Goal: Task Accomplishment & Management: Complete application form

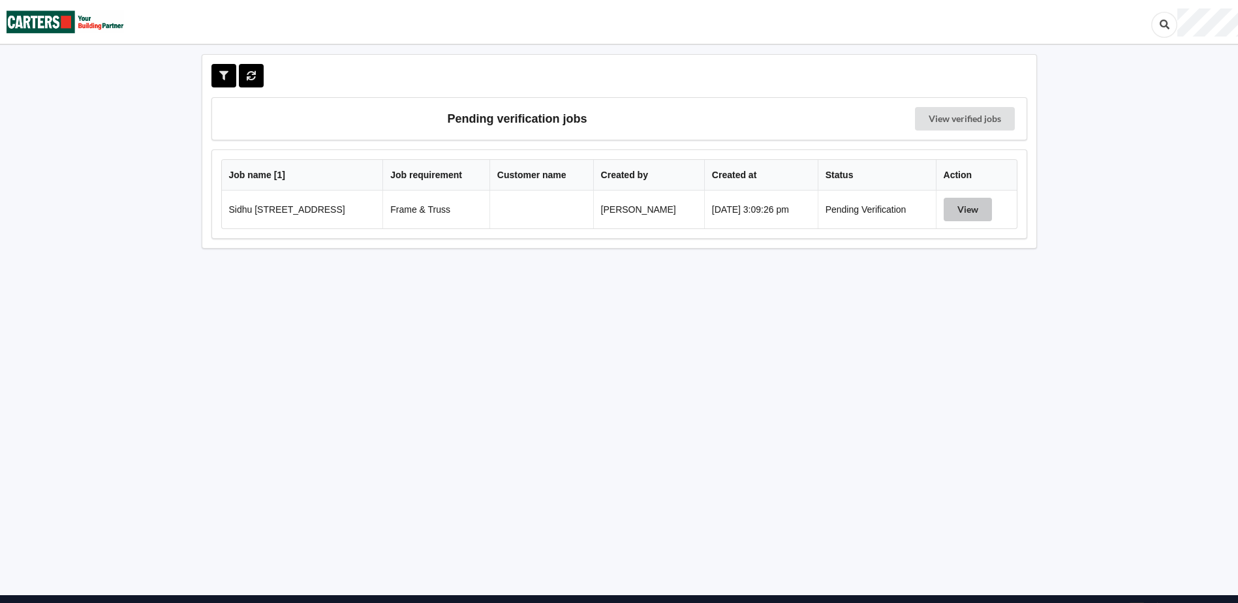
click at [966, 208] on button "View" at bounding box center [968, 209] width 48 height 23
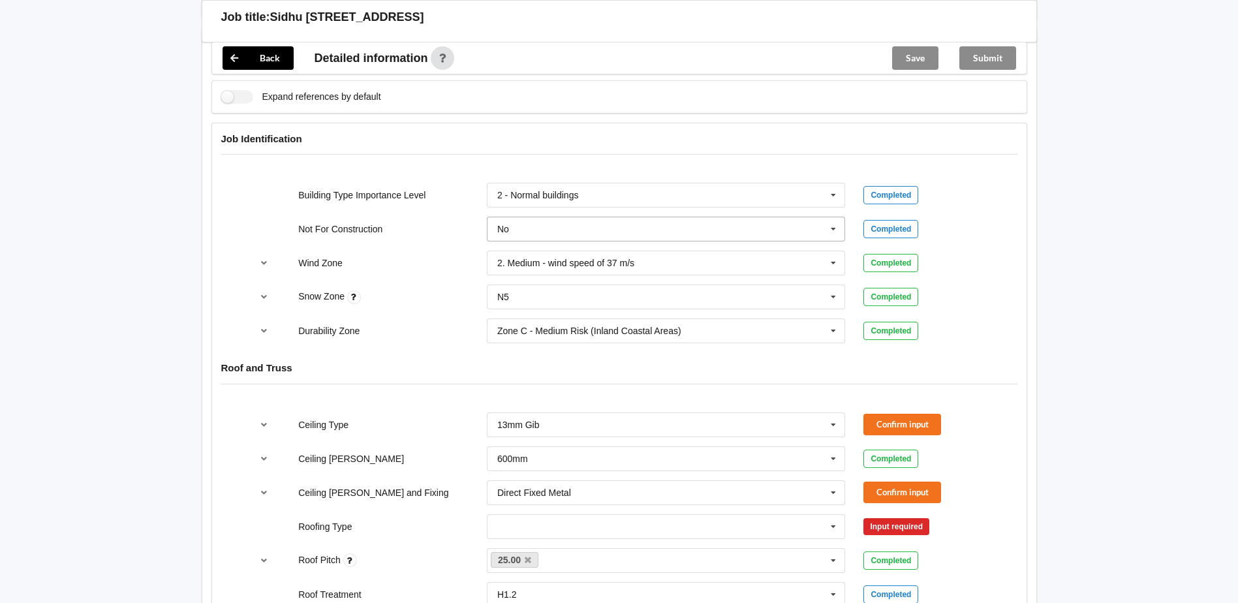
scroll to position [522, 0]
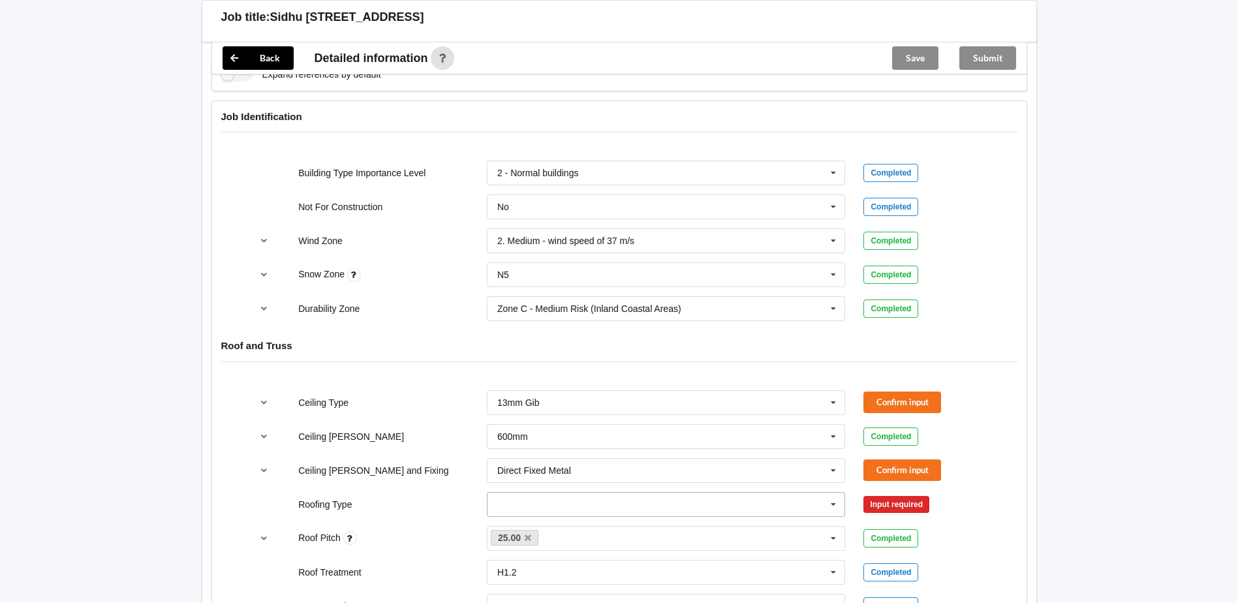
click at [500, 497] on input "text" at bounding box center [667, 504] width 358 height 23
click at [515, 363] on span "1. [GEOGRAPHIC_DATA]" at bounding box center [550, 359] width 105 height 10
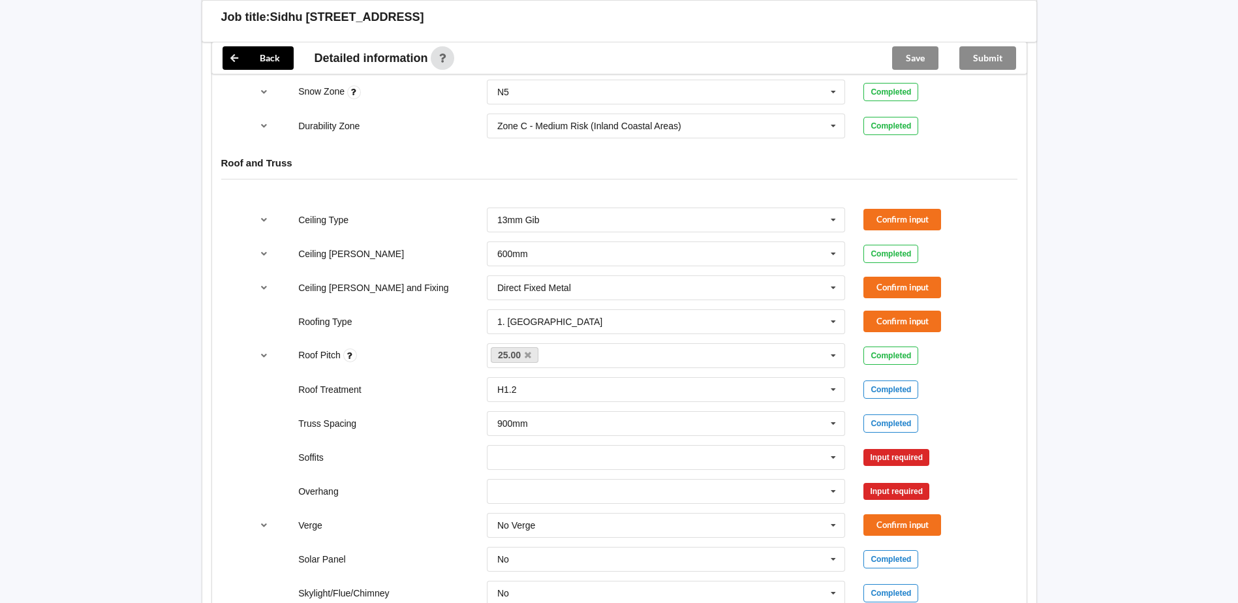
scroll to position [783, 0]
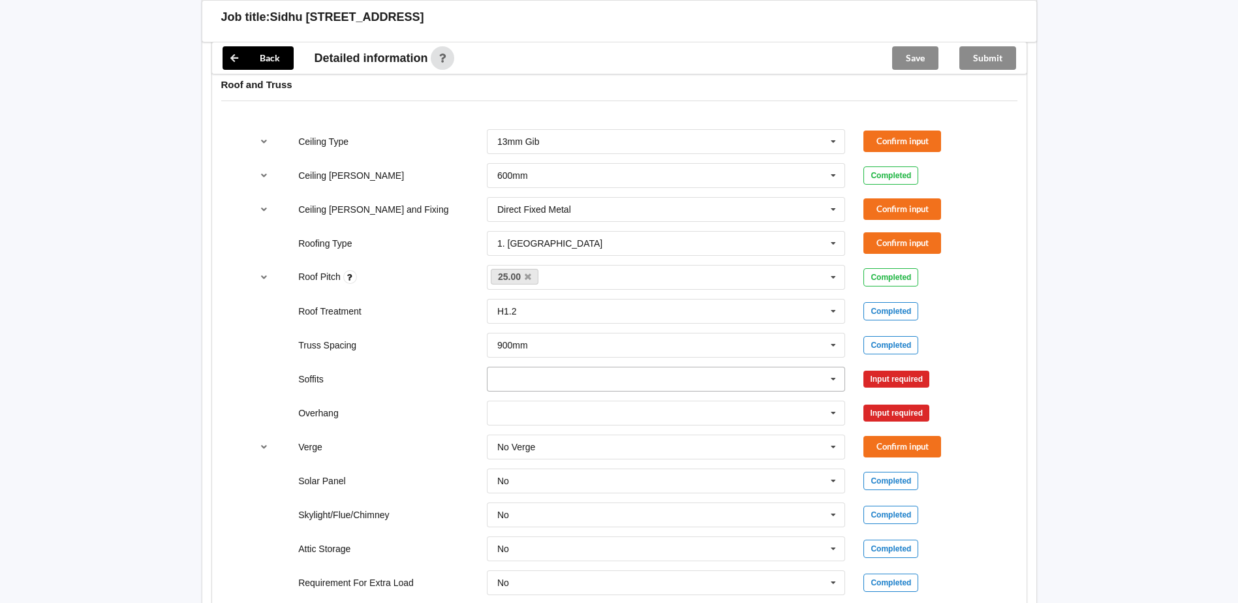
click at [512, 377] on input "text" at bounding box center [667, 378] width 358 height 23
click at [506, 403] on span "Boxed" at bounding box center [511, 403] width 26 height 10
click at [504, 407] on input "text" at bounding box center [667, 412] width 358 height 23
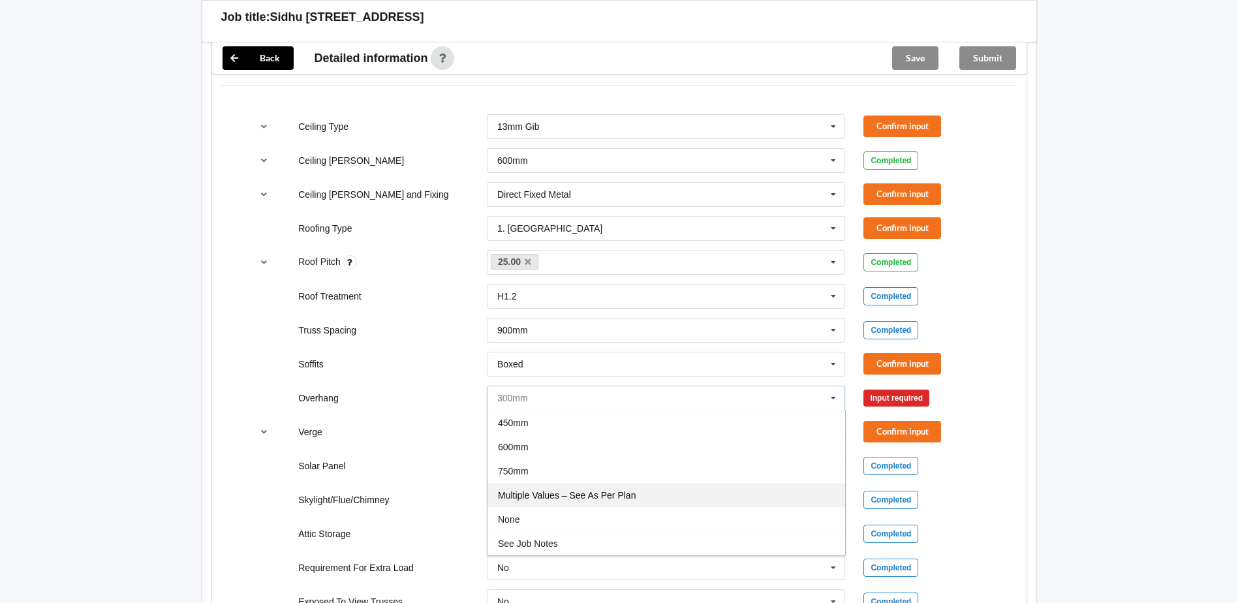
scroll to position [848, 0]
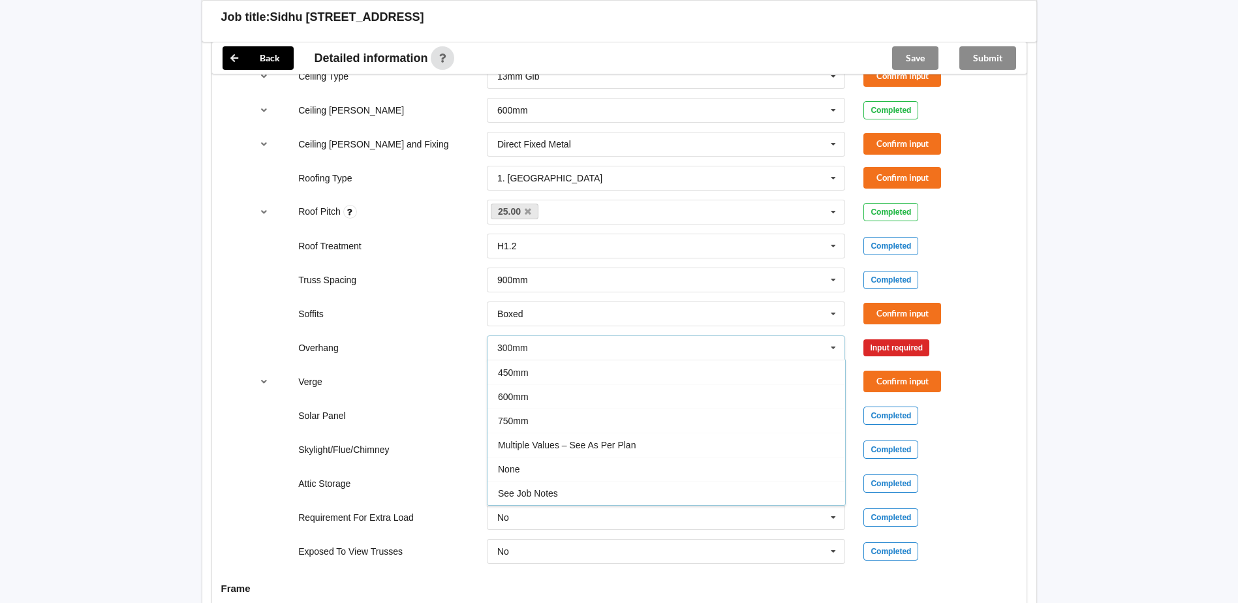
click at [518, 493] on span "See Job Notes" at bounding box center [528, 493] width 60 height 10
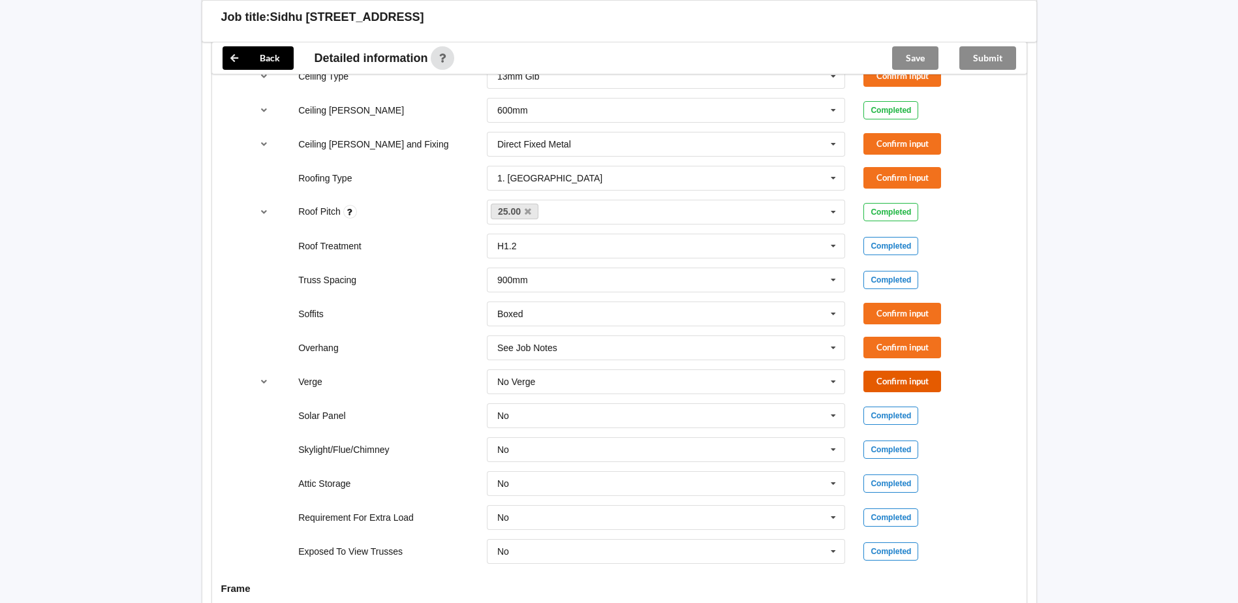
click at [904, 379] on button "Confirm input" at bounding box center [902, 382] width 78 height 22
drag, startPoint x: 894, startPoint y: 348, endPoint x: 893, endPoint y: 340, distance: 7.9
click at [893, 340] on button "Confirm input" at bounding box center [902, 348] width 78 height 22
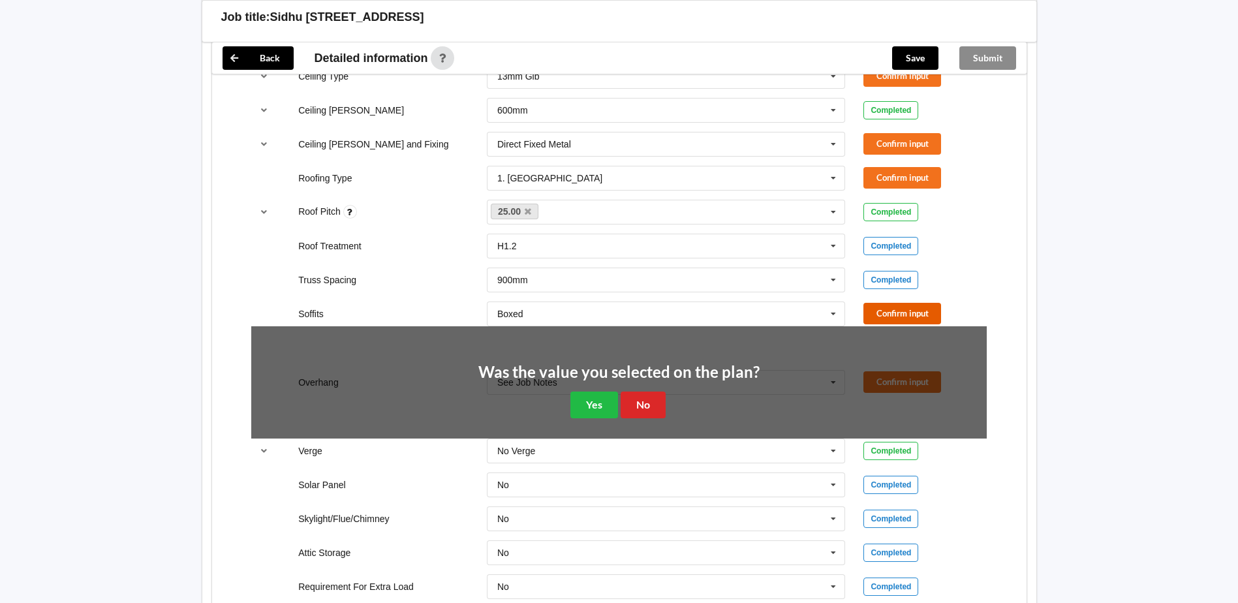
click at [887, 316] on button "Confirm input" at bounding box center [902, 314] width 78 height 22
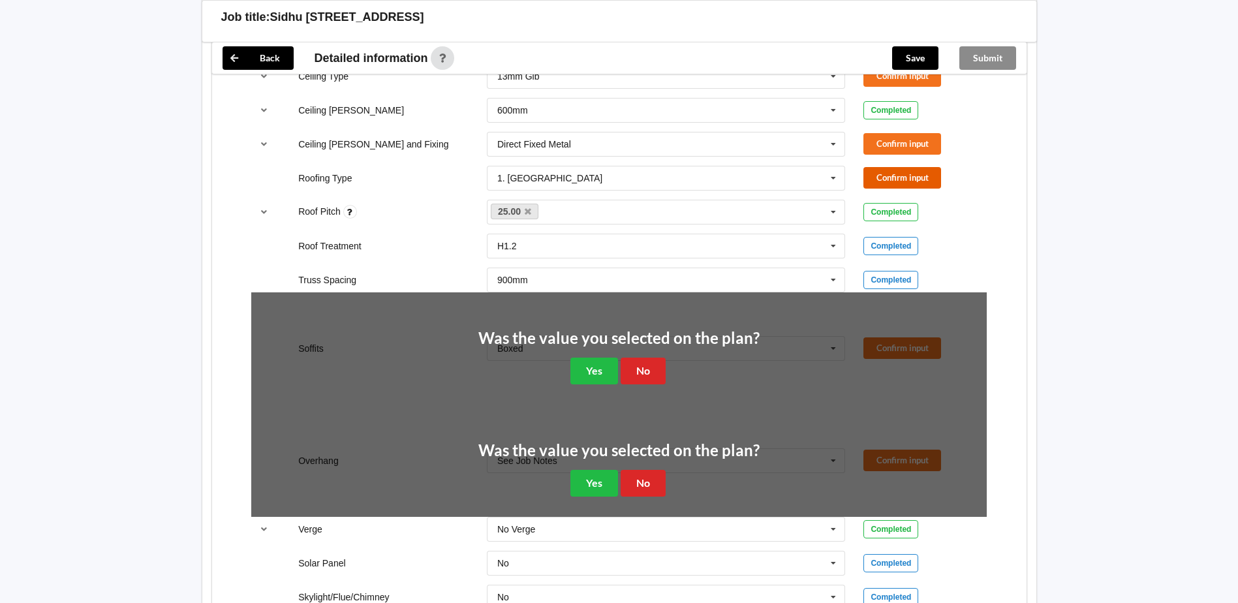
click at [886, 176] on button "Confirm input" at bounding box center [902, 178] width 78 height 22
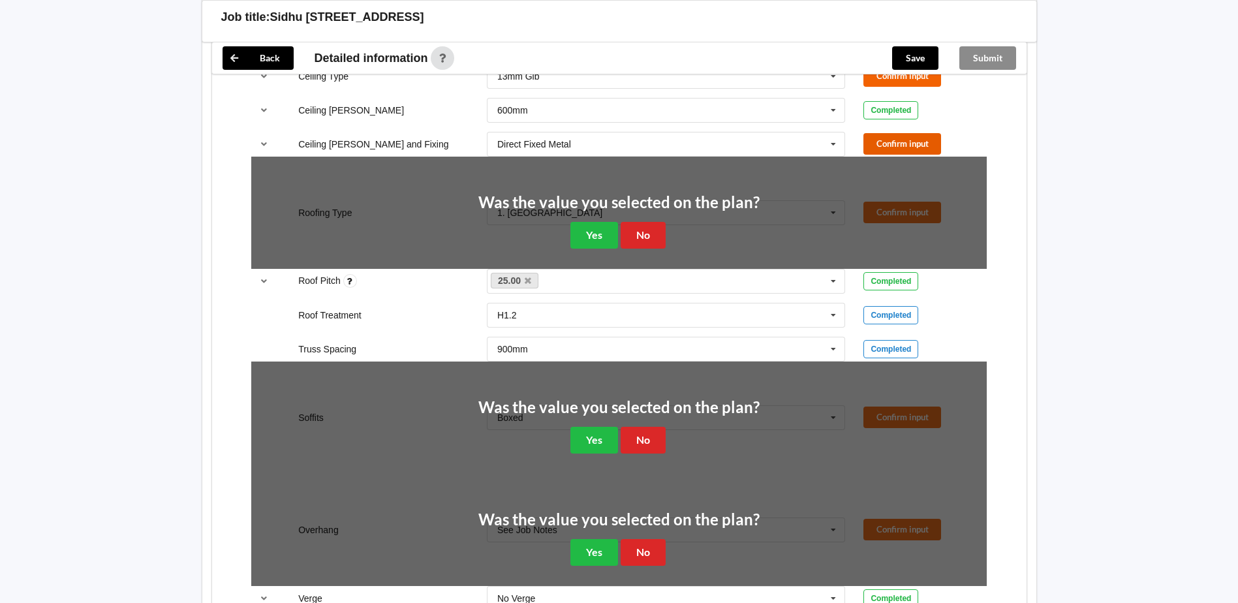
drag, startPoint x: 885, startPoint y: 143, endPoint x: 872, endPoint y: 76, distance: 68.5
click at [885, 139] on button "Confirm input" at bounding box center [902, 144] width 78 height 22
click at [871, 74] on button "Confirm input" at bounding box center [902, 76] width 78 height 22
click at [640, 236] on button "No" at bounding box center [643, 235] width 45 height 27
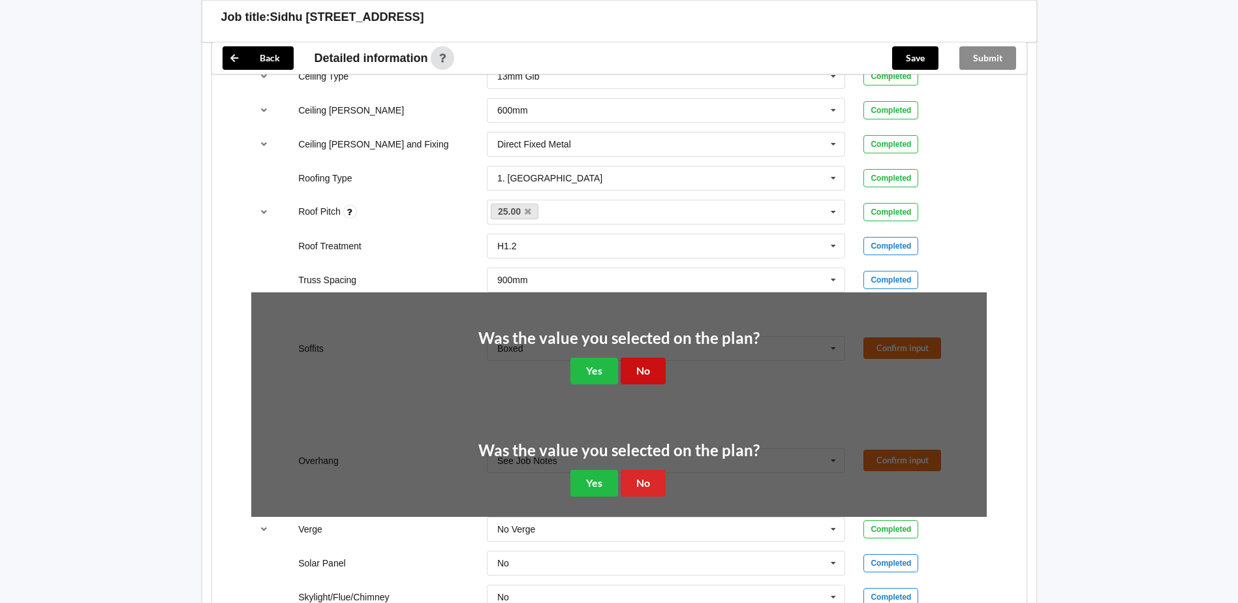
click at [641, 375] on button "No" at bounding box center [643, 371] width 45 height 27
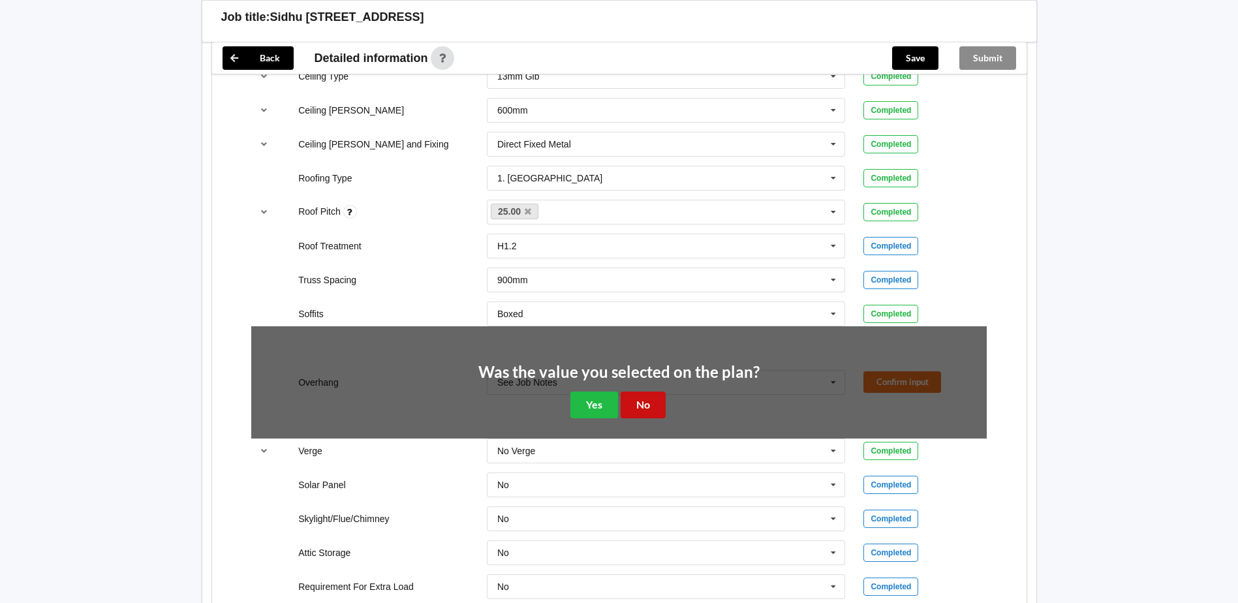
click at [640, 412] on button "No" at bounding box center [643, 405] width 45 height 27
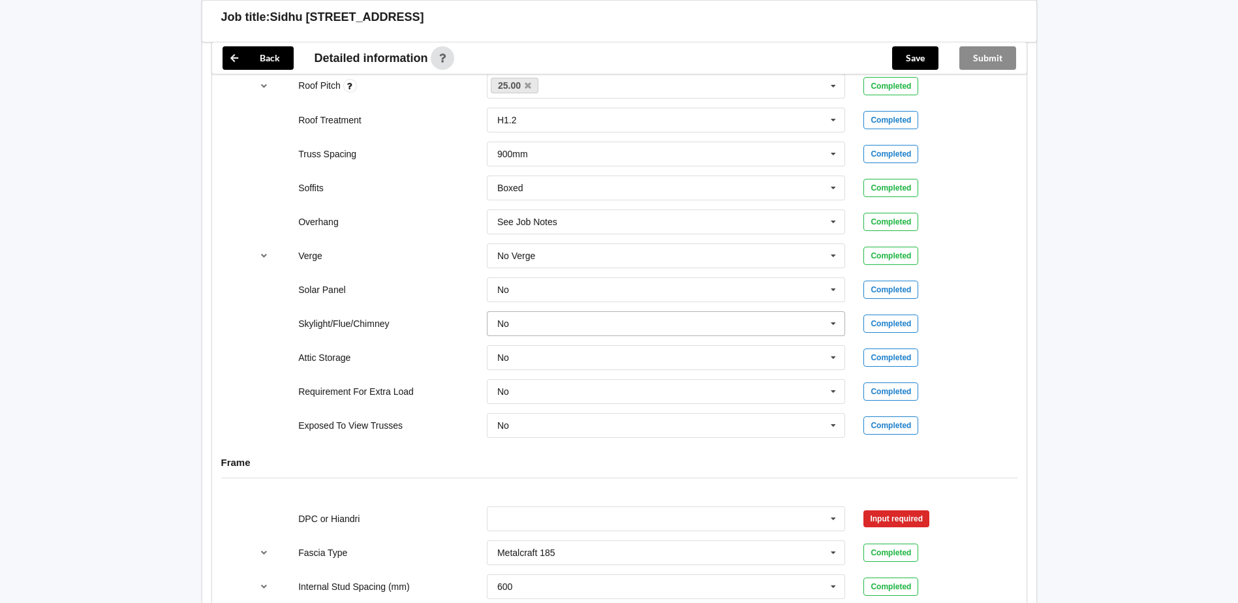
scroll to position [1044, 0]
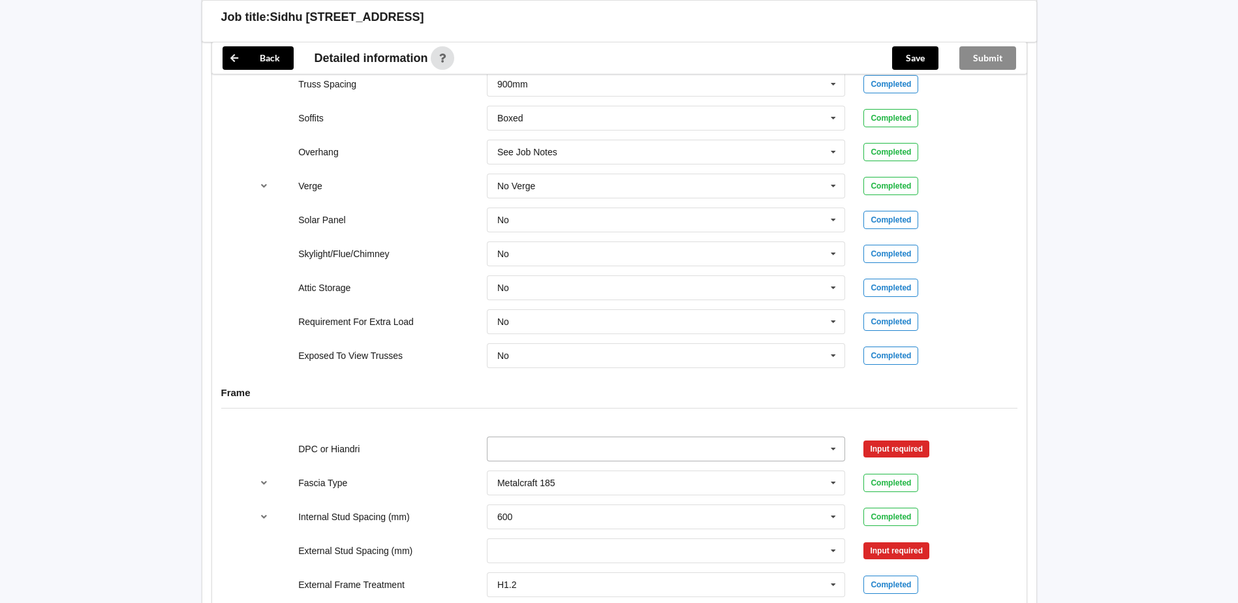
click at [615, 439] on input "text" at bounding box center [667, 448] width 358 height 23
click at [548, 470] on div "DPC Fitted" at bounding box center [666, 473] width 358 height 24
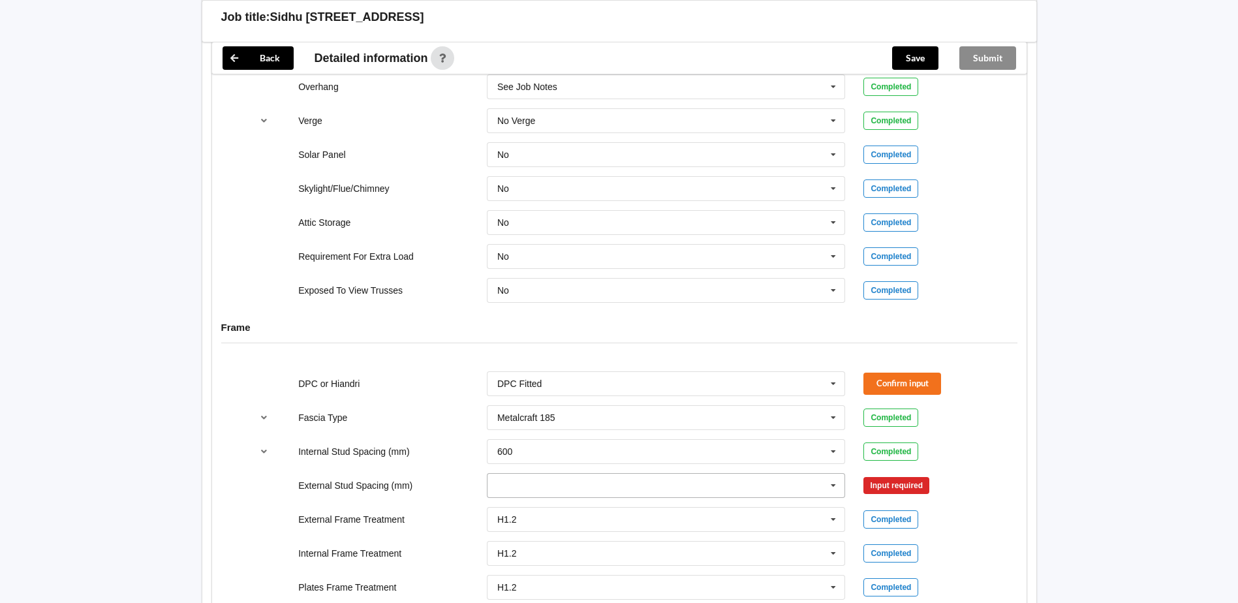
click at [552, 474] on input "text" at bounding box center [667, 485] width 358 height 23
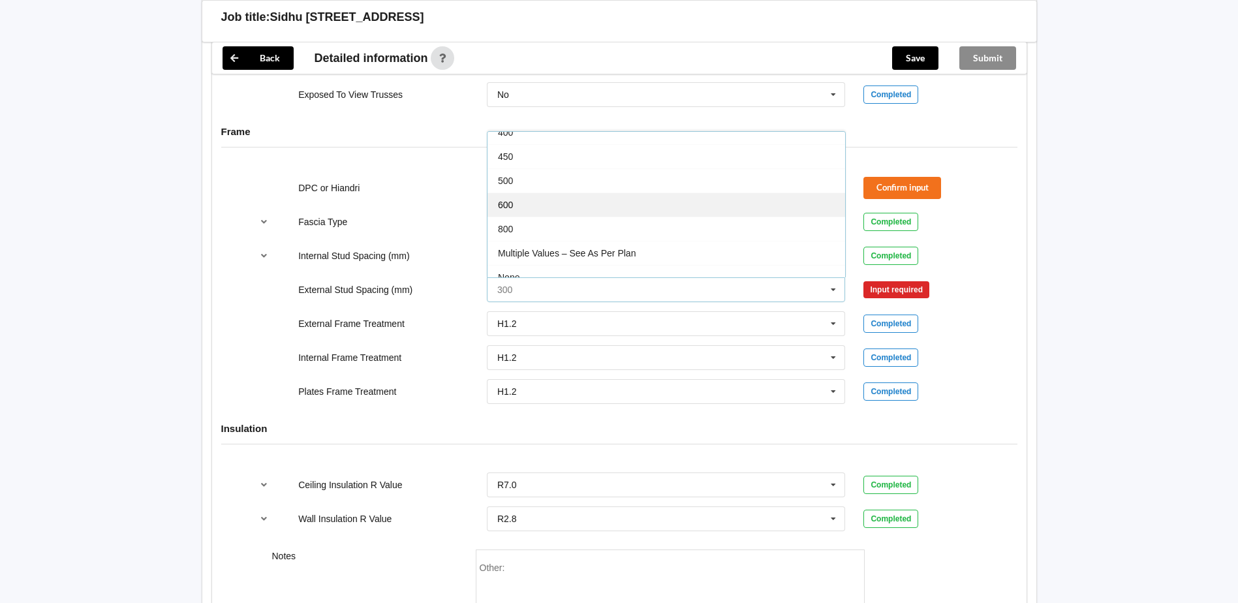
scroll to position [72, 0]
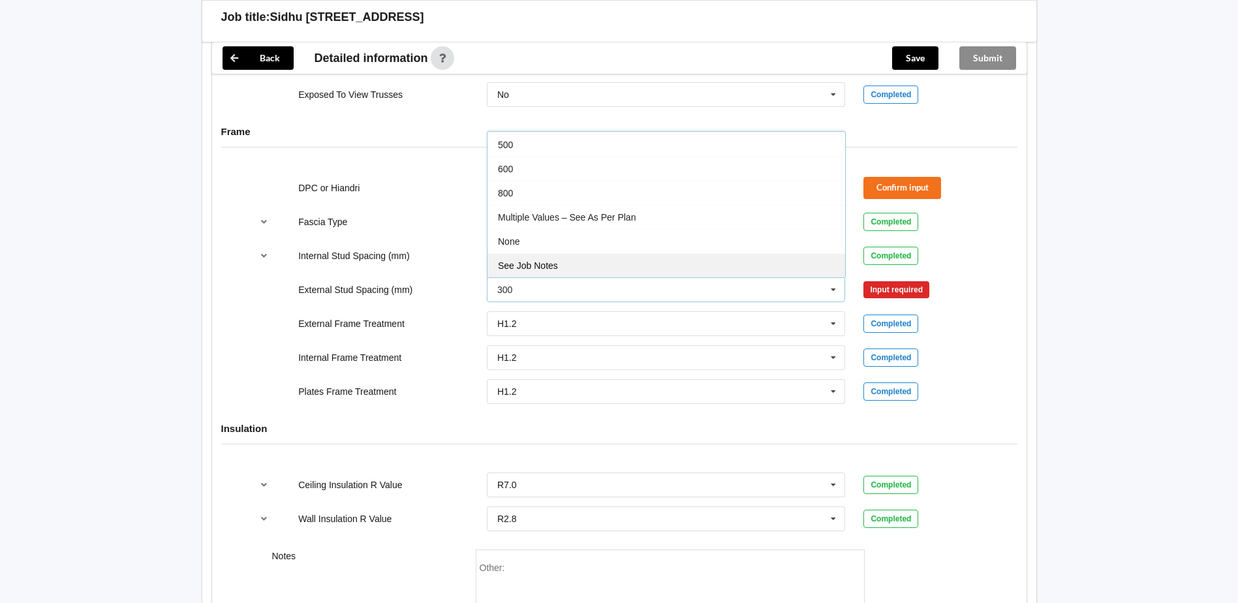
click at [540, 260] on div "See Job Notes" at bounding box center [666, 265] width 358 height 24
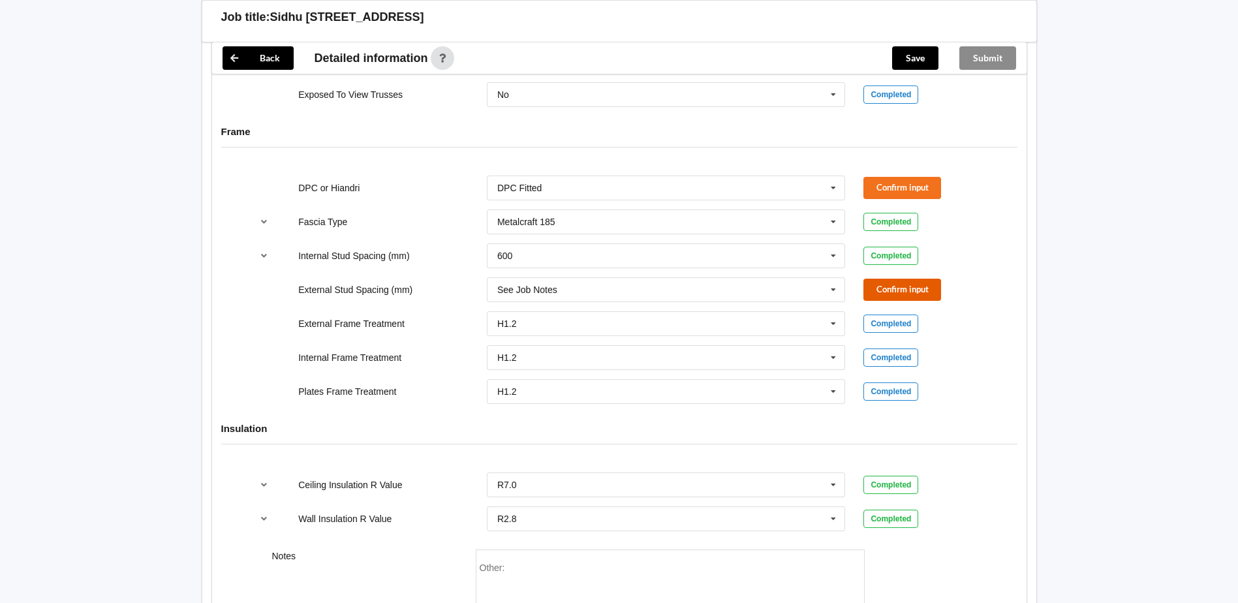
click at [880, 294] on button "Confirm input" at bounding box center [902, 290] width 78 height 22
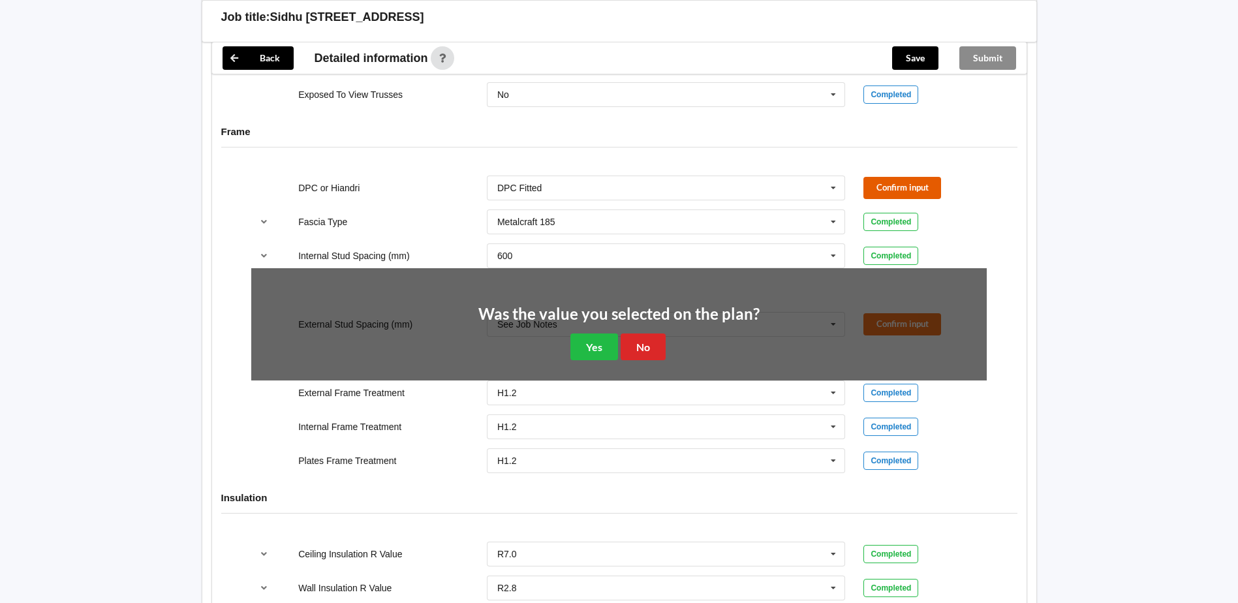
click at [884, 191] on button "Confirm input" at bounding box center [902, 188] width 78 height 22
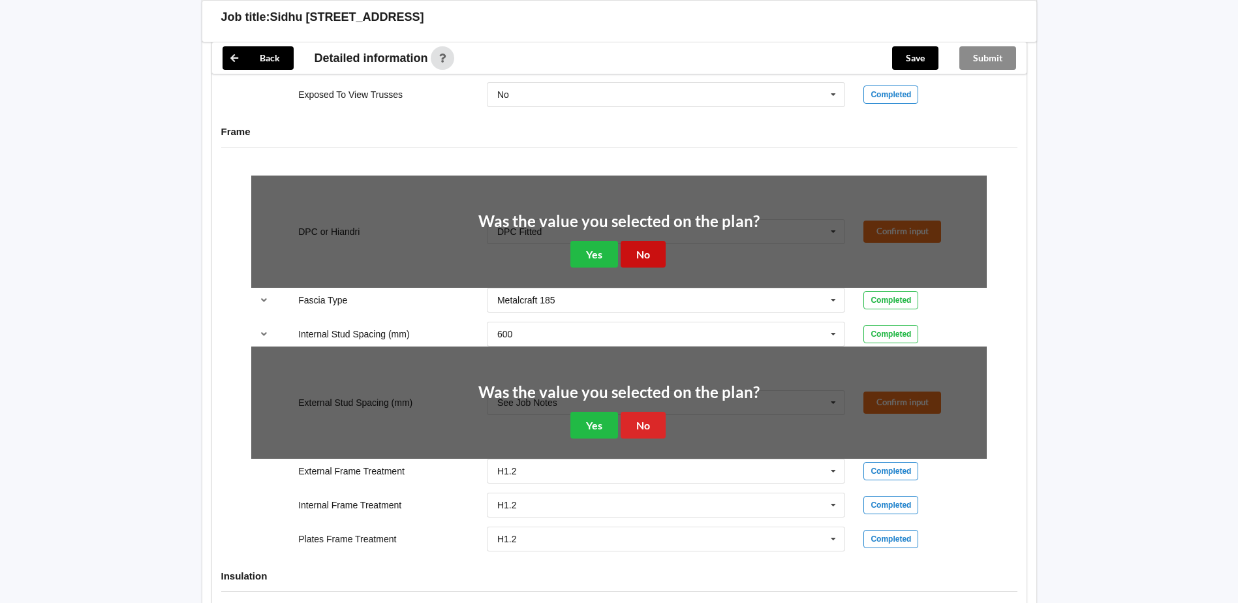
click at [649, 262] on button "No" at bounding box center [643, 254] width 45 height 27
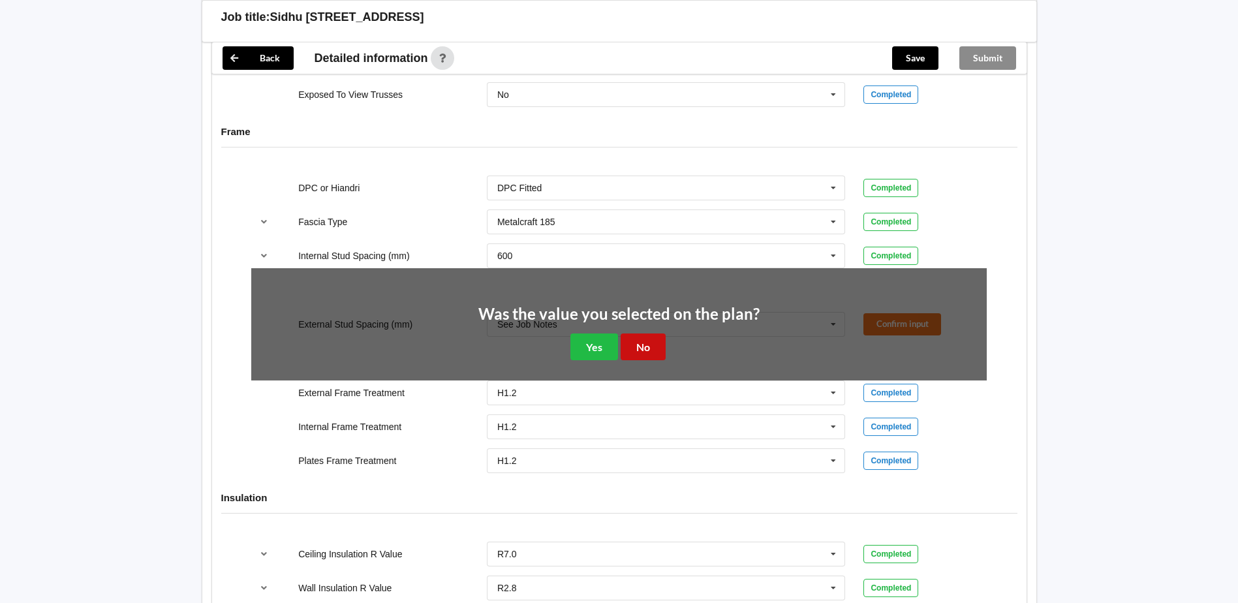
click at [646, 333] on button "No" at bounding box center [643, 346] width 45 height 27
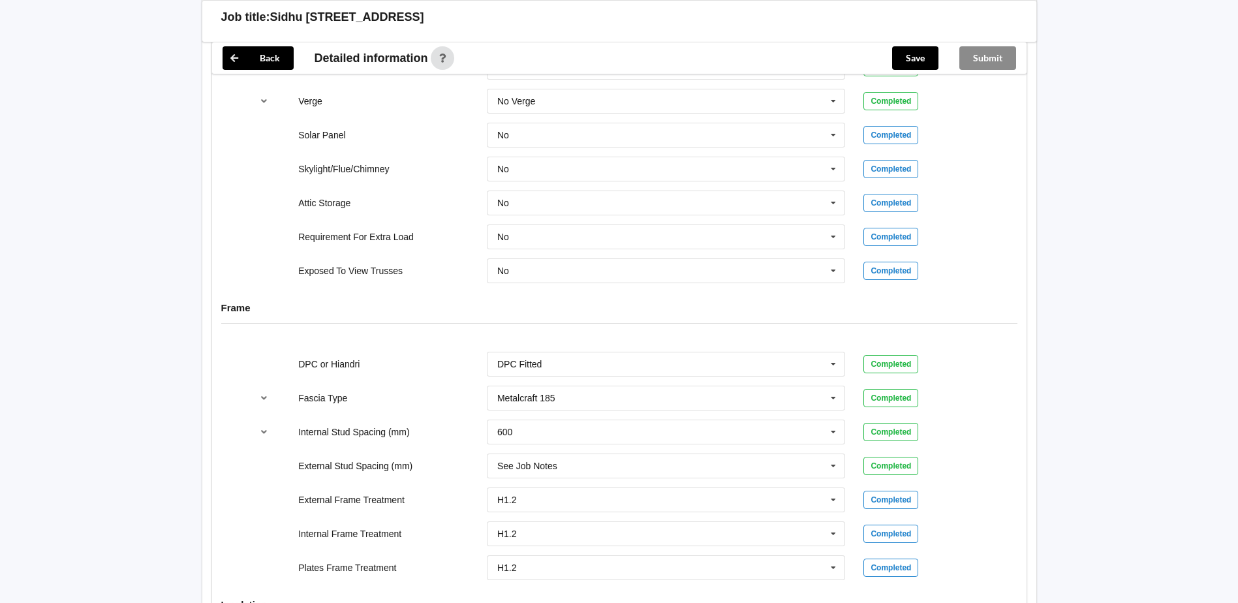
scroll to position [1128, 0]
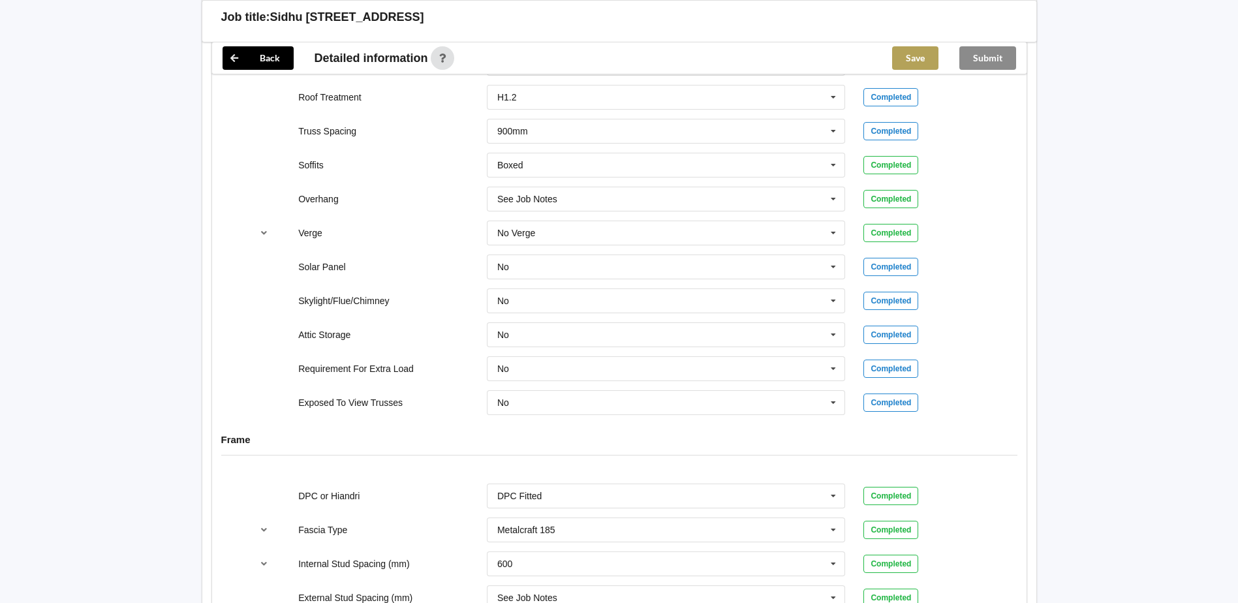
click at [906, 58] on button "Save" at bounding box center [915, 57] width 46 height 23
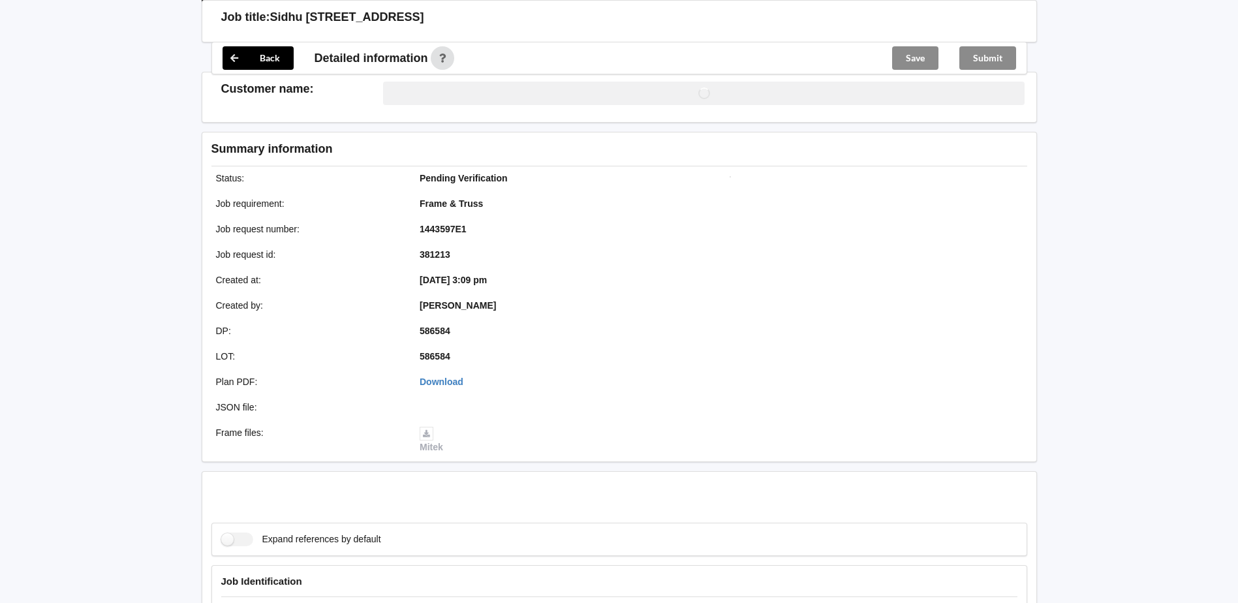
scroll to position [997, 0]
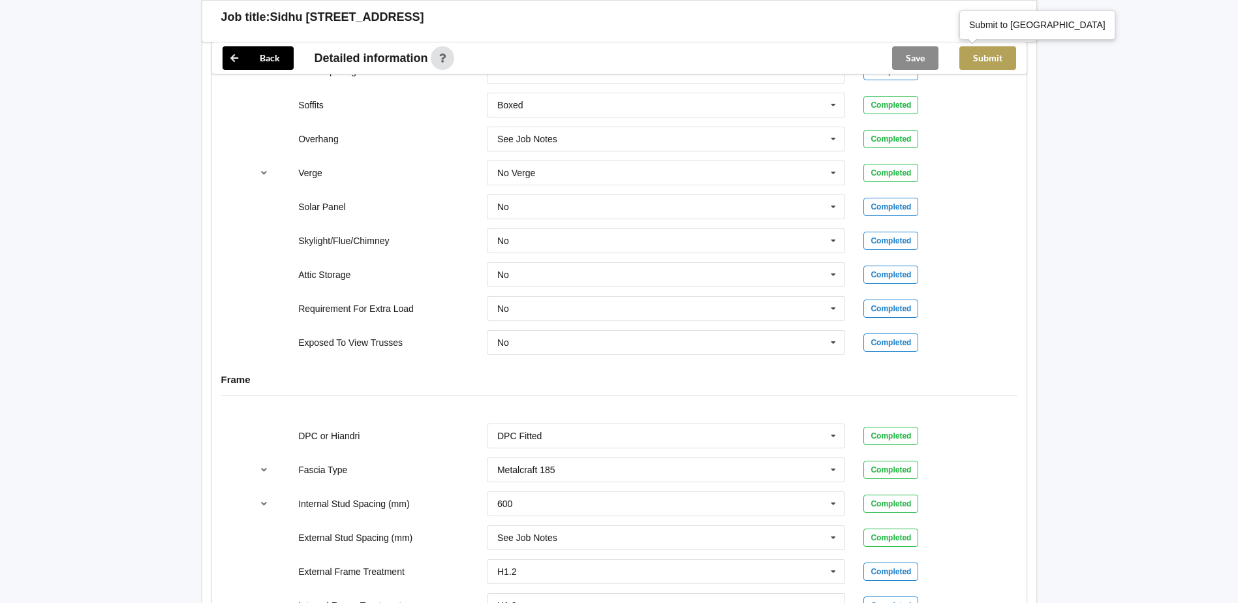
click at [1008, 54] on button "Submit" at bounding box center [987, 57] width 57 height 23
